Goal: Task Accomplishment & Management: Complete application form

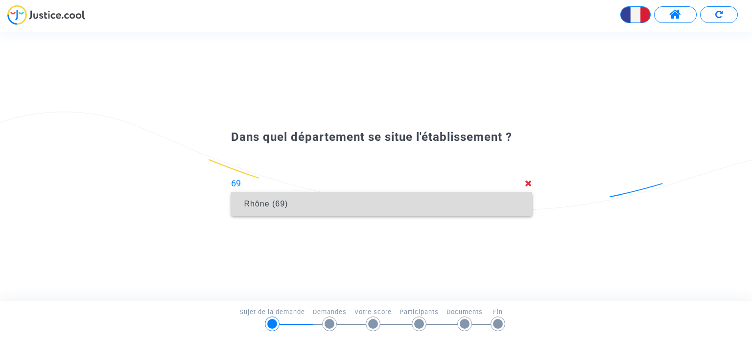
click at [283, 199] on span "Rhône (69)" at bounding box center [381, 204] width 285 height 24
type input "Rhône (69)"
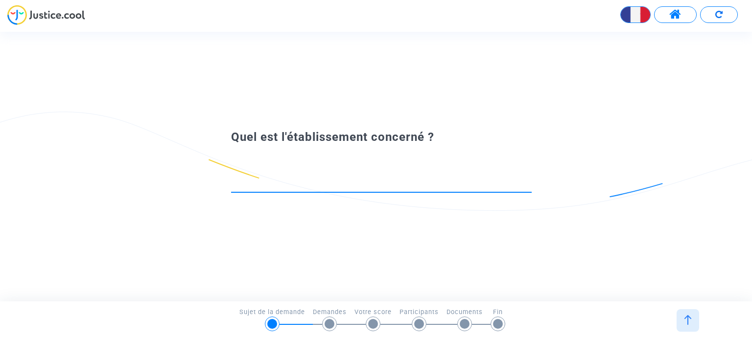
click at [272, 180] on input at bounding box center [381, 184] width 301 height 10
type input "d"
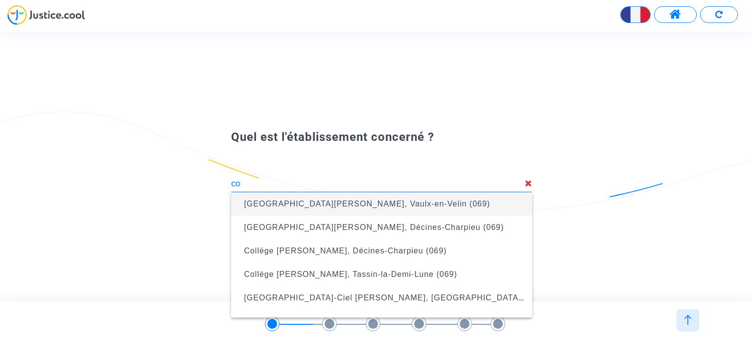
type input "c"
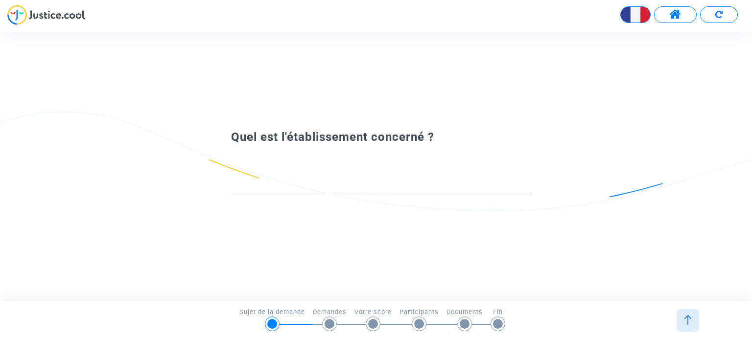
click at [129, 221] on div "Quel est l'établissement concerné ?" at bounding box center [376, 167] width 752 height 110
type input "[GEOGRAPHIC_DATA][PERSON_NAME], Vaulx-en-Velin (069)"
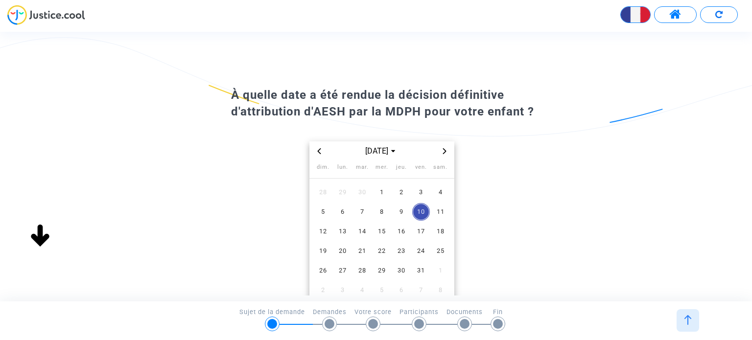
click at [707, 180] on div "Quel est l'établissement concerné ? [GEOGRAPHIC_DATA][PERSON_NAME], [GEOGRAPHIC…" at bounding box center [384, 166] width 769 height 269
